Goal: Task Accomplishment & Management: Use online tool/utility

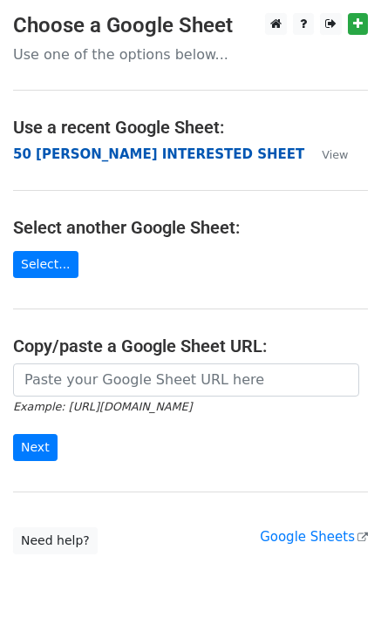
click at [82, 156] on strong "50 KEVIN INTERESTED SHEET" at bounding box center [158, 154] width 291 height 16
click at [112, 156] on strong "50 KEVIN INTERESTED SHEET" at bounding box center [158, 154] width 291 height 16
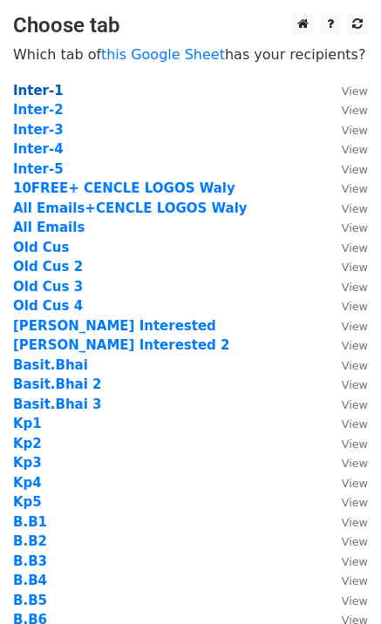
click at [35, 89] on strong "Inter-1" at bounding box center [38, 91] width 51 height 16
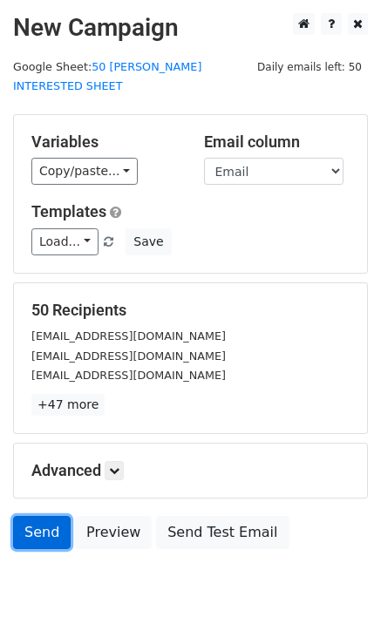
click at [40, 524] on link "Send" at bounding box center [42, 532] width 58 height 33
